Goal: Task Accomplishment & Management: Manage account settings

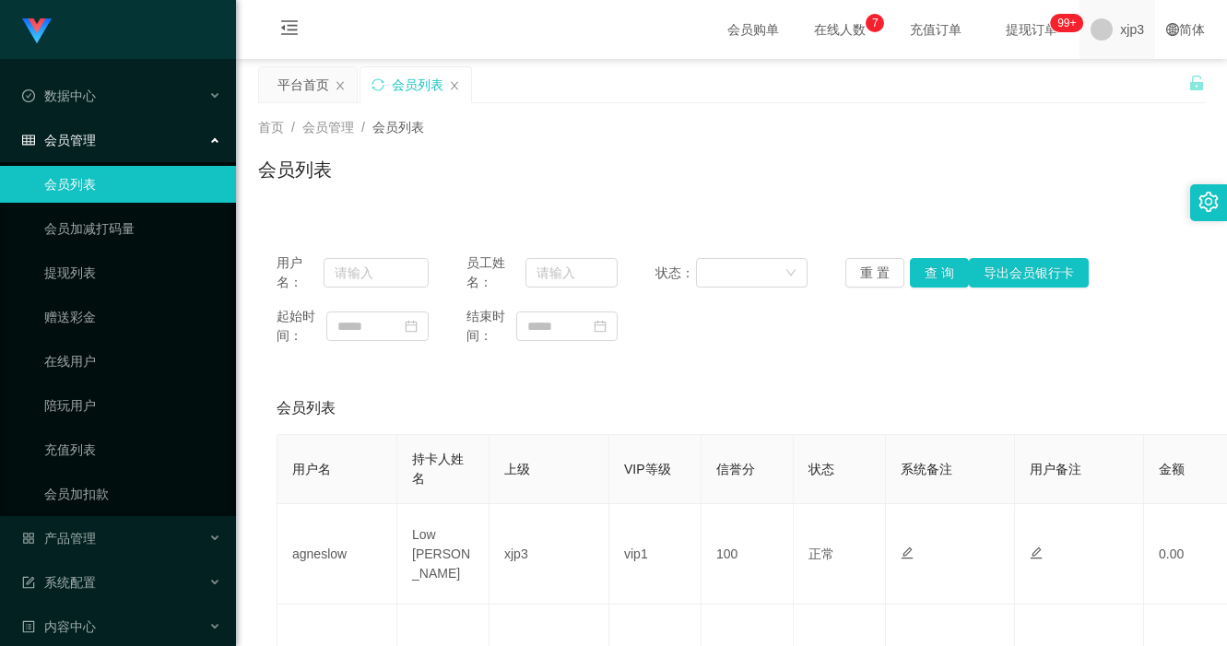
click at [1105, 31] on div "xjp3" at bounding box center [1118, 29] width 76 height 59
click at [1114, 83] on span "退出登录" at bounding box center [1121, 81] width 52 height 15
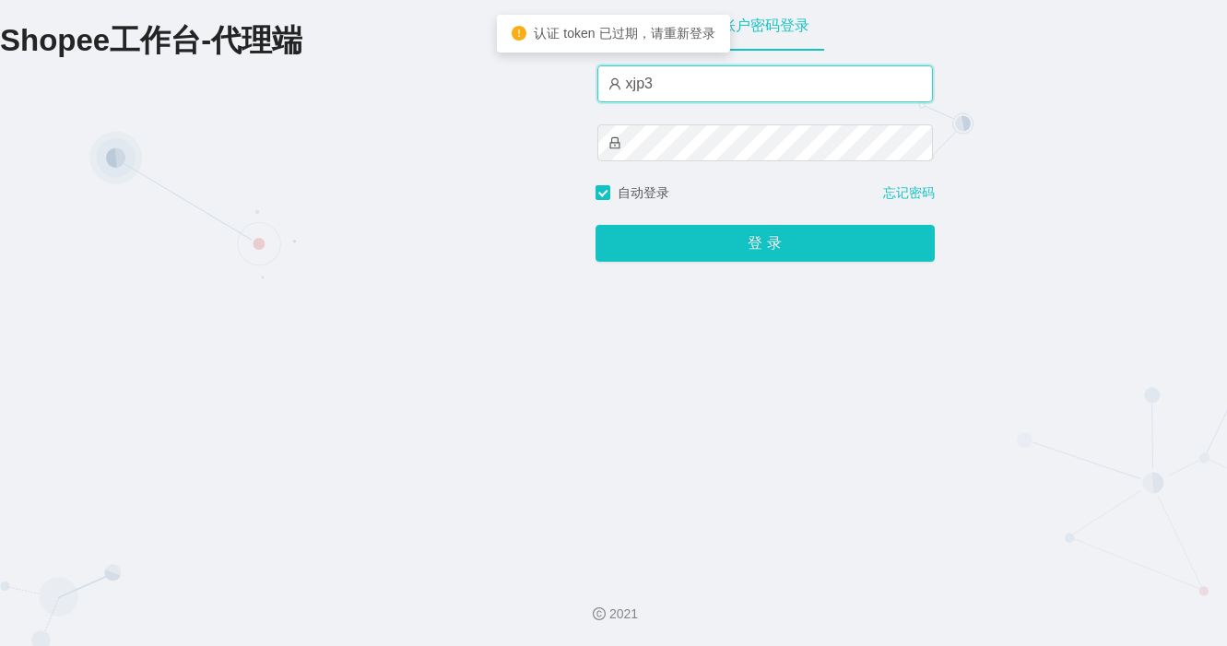
click at [679, 84] on input "xjp3" at bounding box center [765, 83] width 336 height 37
type input "xjp5"
click at [596, 225] on button "登 录" at bounding box center [765, 243] width 339 height 37
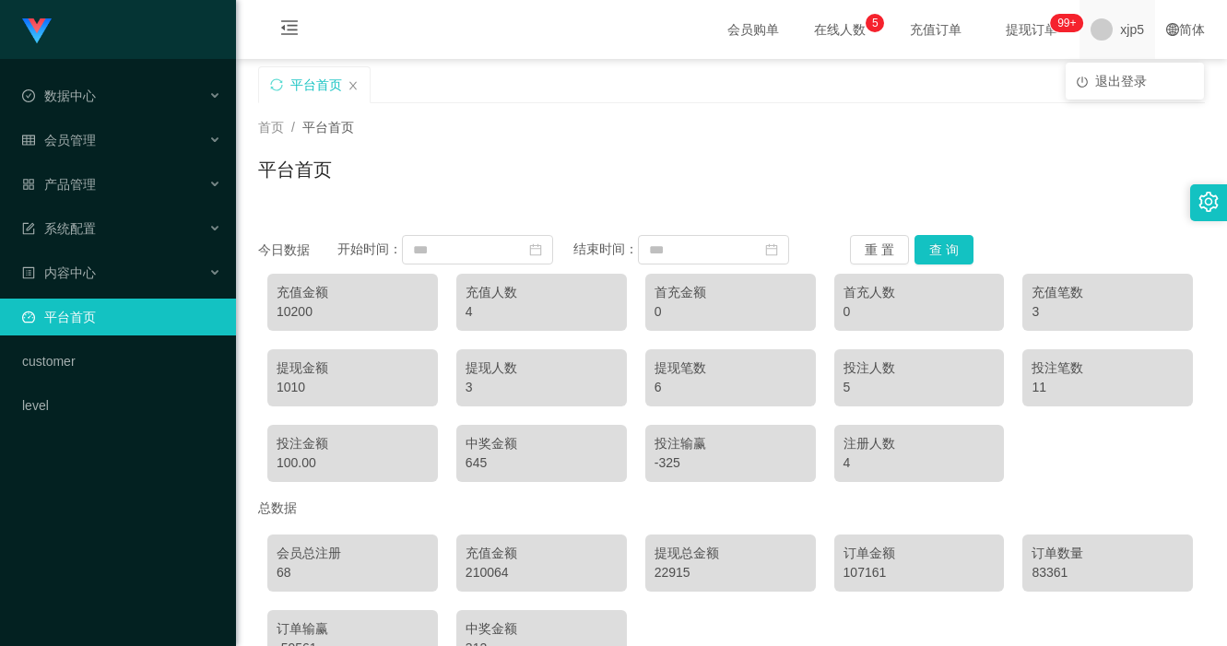
click at [1120, 41] on span "xjp5" at bounding box center [1132, 29] width 24 height 59
click at [1122, 74] on span "退出登录" at bounding box center [1121, 81] width 52 height 15
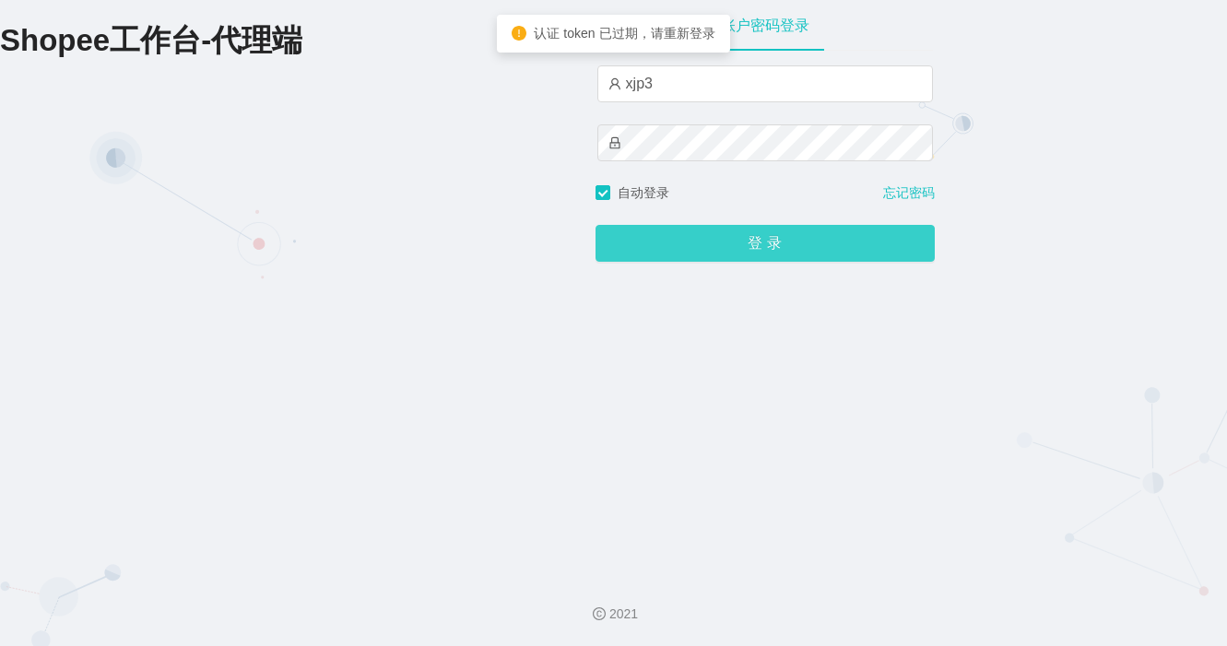
click at [657, 256] on button "登 录" at bounding box center [765, 243] width 339 height 37
